Goal: Task Accomplishment & Management: Manage account settings

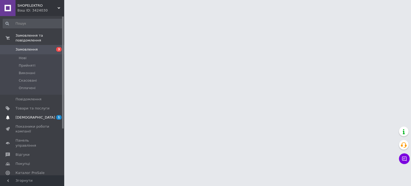
click at [39, 115] on span "[DEMOGRAPHIC_DATA]" at bounding box center [33, 117] width 34 height 5
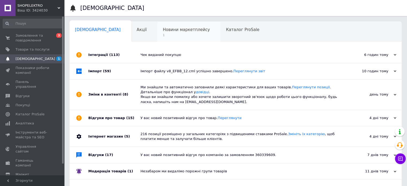
click at [164, 37] on span "1" at bounding box center [186, 35] width 47 height 4
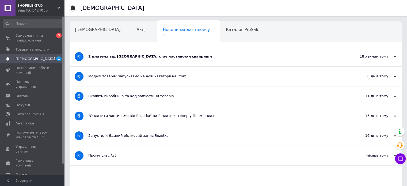
click at [195, 61] on div "2 платежі від Rozetka стає частиною еквайрингу" at bounding box center [215, 57] width 255 height 20
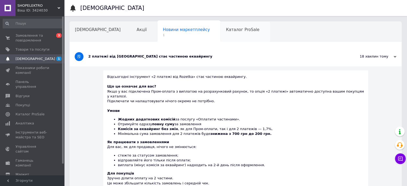
click at [226, 29] on span "Каталог ProSale" at bounding box center [242, 29] width 33 height 5
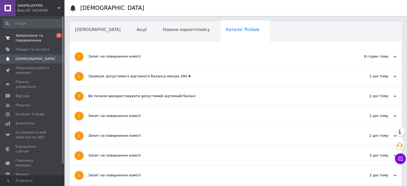
click at [33, 36] on span "Замовлення та повідомлення" at bounding box center [33, 38] width 34 height 10
